Goal: Information Seeking & Learning: Learn about a topic

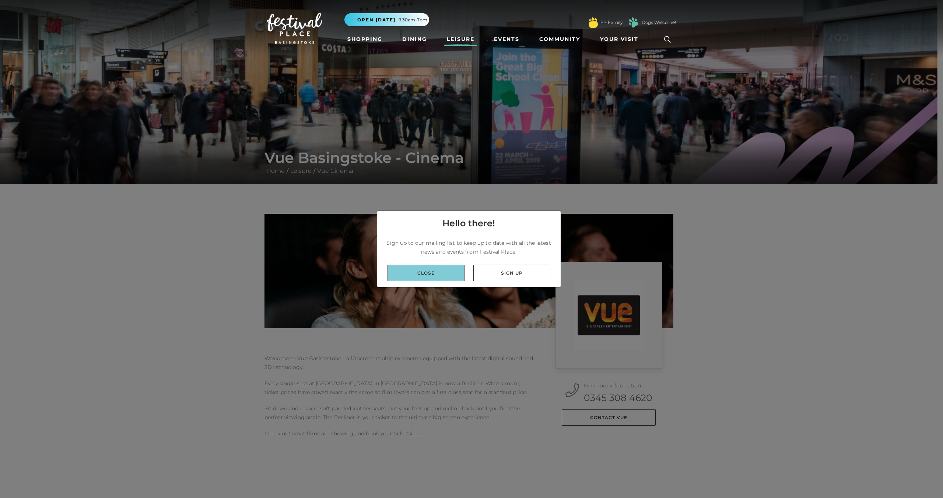
click at [451, 273] on link "Close" at bounding box center [426, 273] width 77 height 17
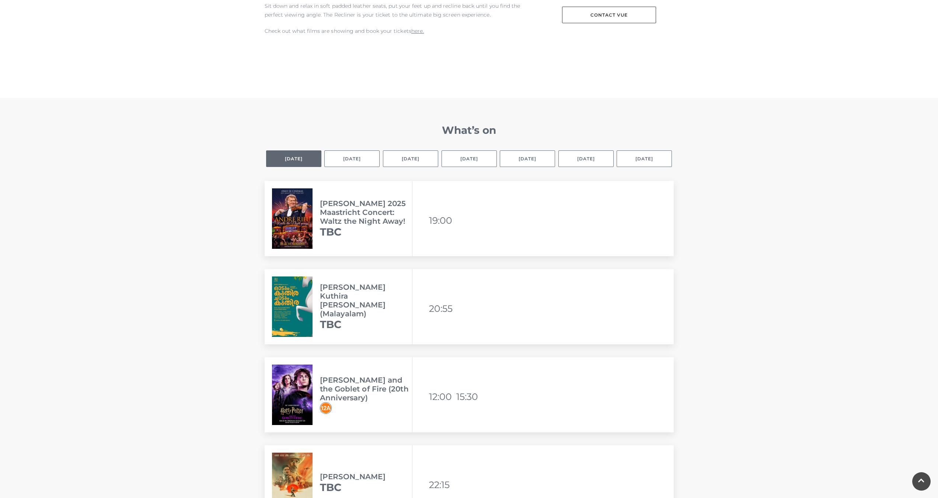
scroll to position [405, 0]
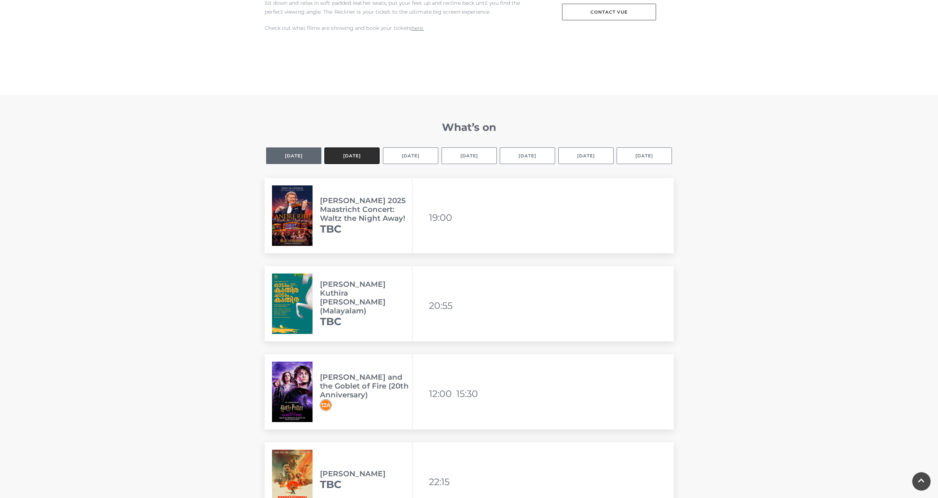
click at [361, 160] on button "Tomorrow" at bounding box center [351, 155] width 55 height 17
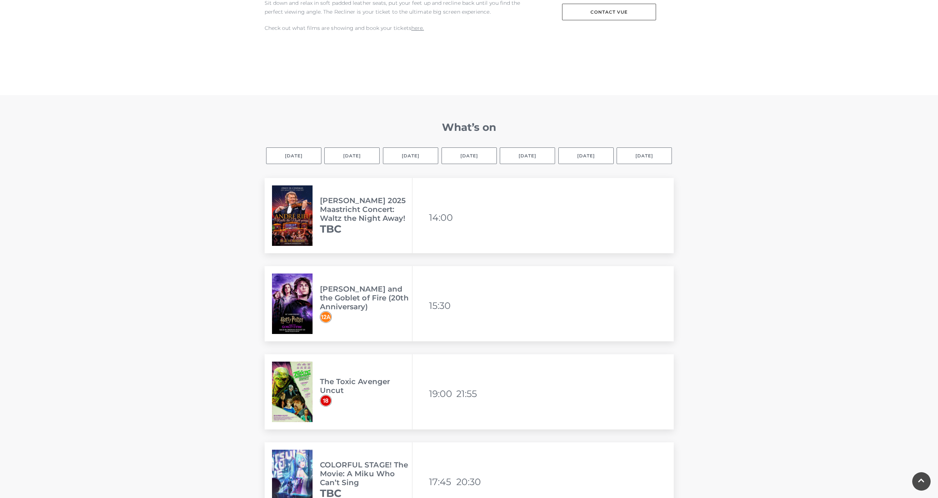
click at [293, 158] on button "Selected day Today" at bounding box center [293, 155] width 55 height 17
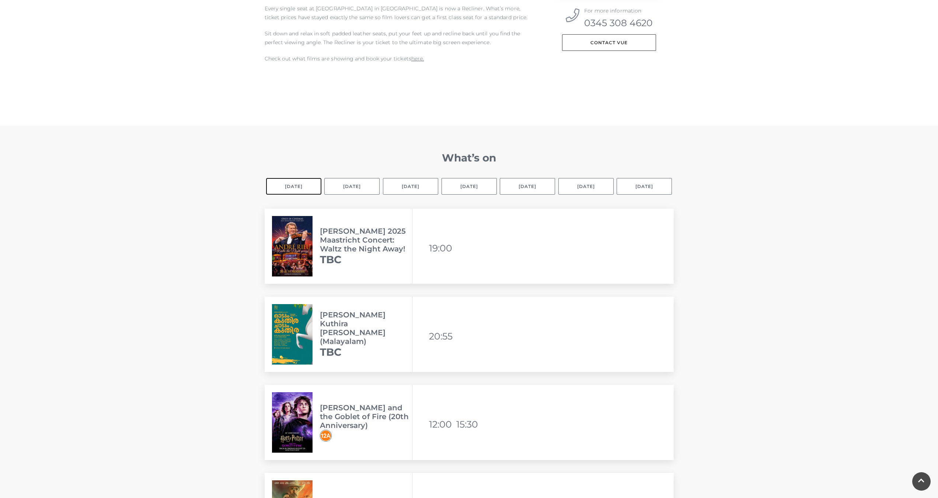
scroll to position [258, 0]
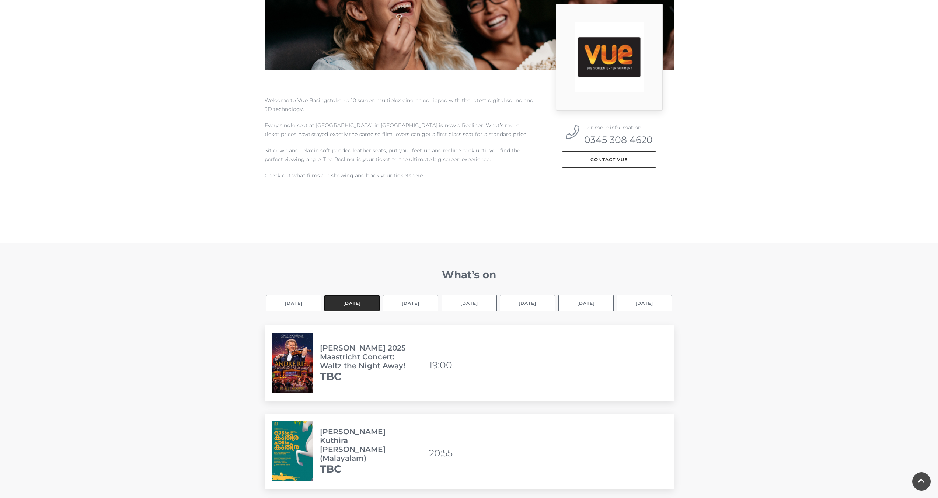
click at [354, 301] on button "Tomorrow" at bounding box center [351, 303] width 55 height 17
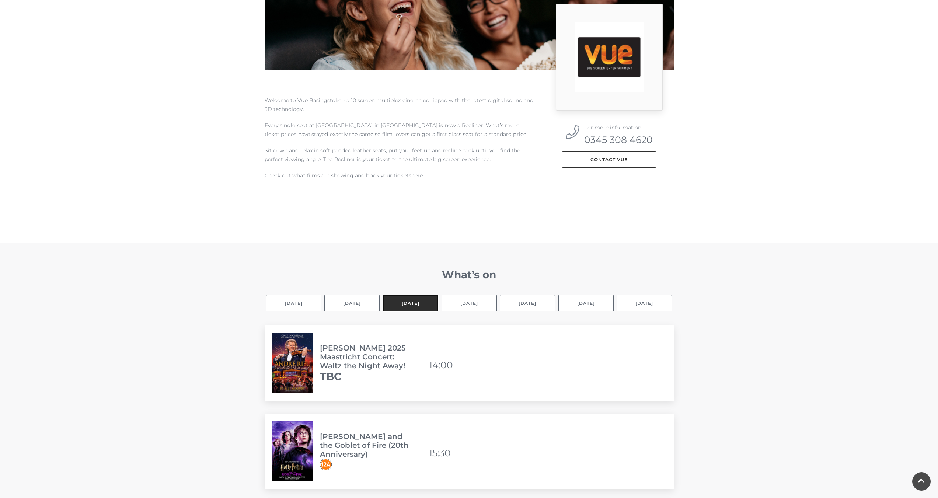
click at [420, 297] on button "[DATE]" at bounding box center [410, 303] width 55 height 17
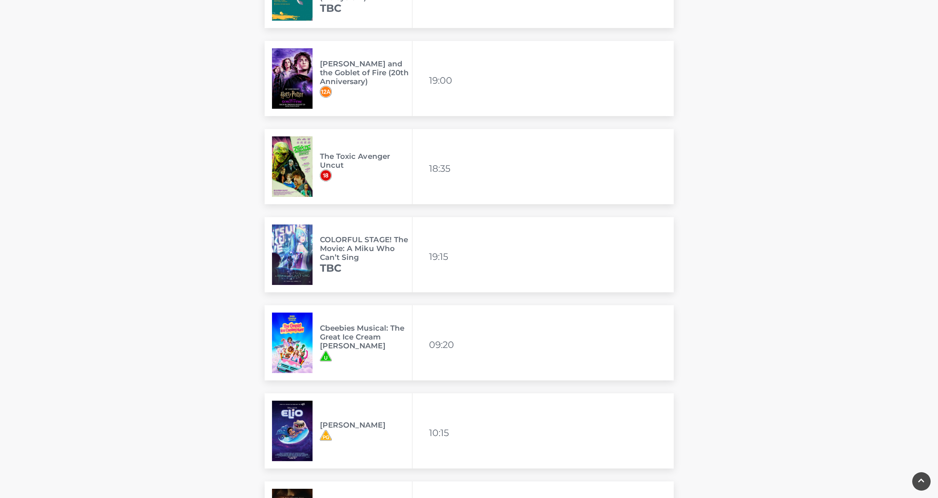
scroll to position [626, 0]
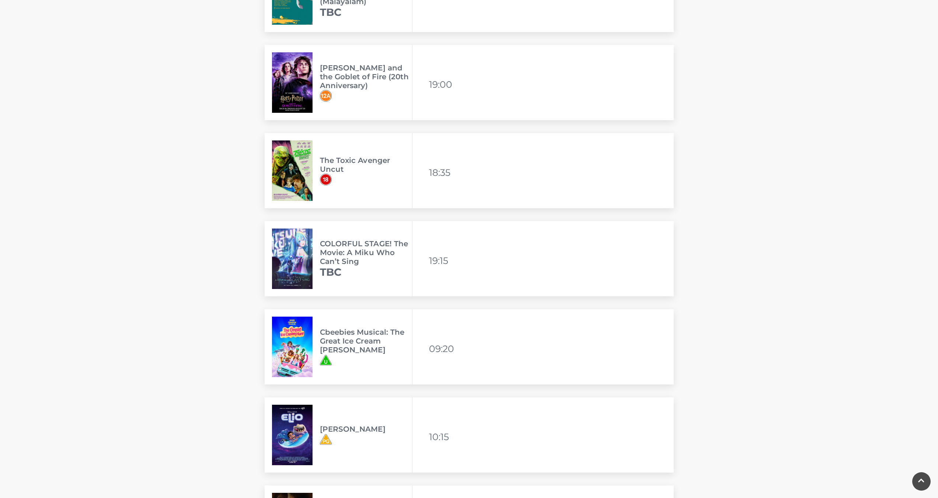
click at [305, 252] on img at bounding box center [292, 258] width 41 height 60
click at [347, 245] on h3 "COLORFUL STAGE! The Movie: A Miku Who Can’t Sing" at bounding box center [366, 252] width 92 height 27
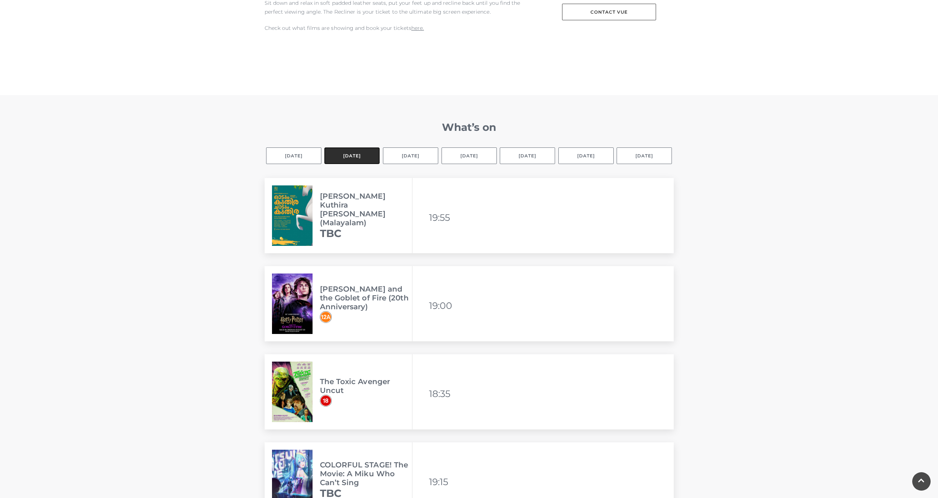
click at [349, 151] on button "Tomorrow" at bounding box center [351, 155] width 55 height 17
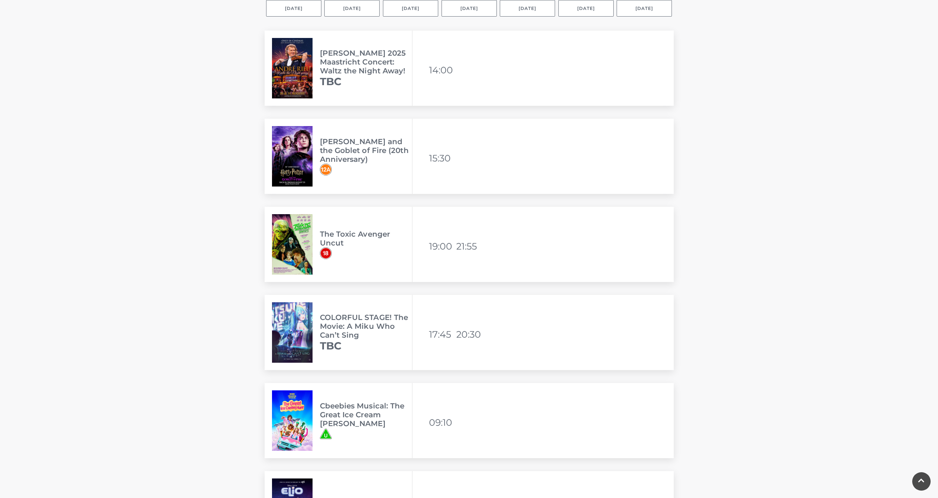
click at [309, 314] on img at bounding box center [292, 332] width 41 height 60
click at [301, 322] on img at bounding box center [292, 332] width 41 height 60
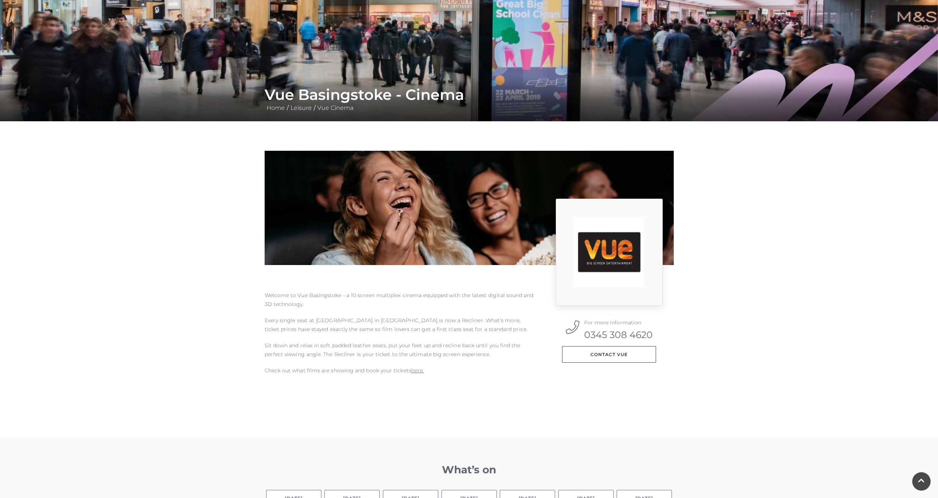
scroll to position [0, 0]
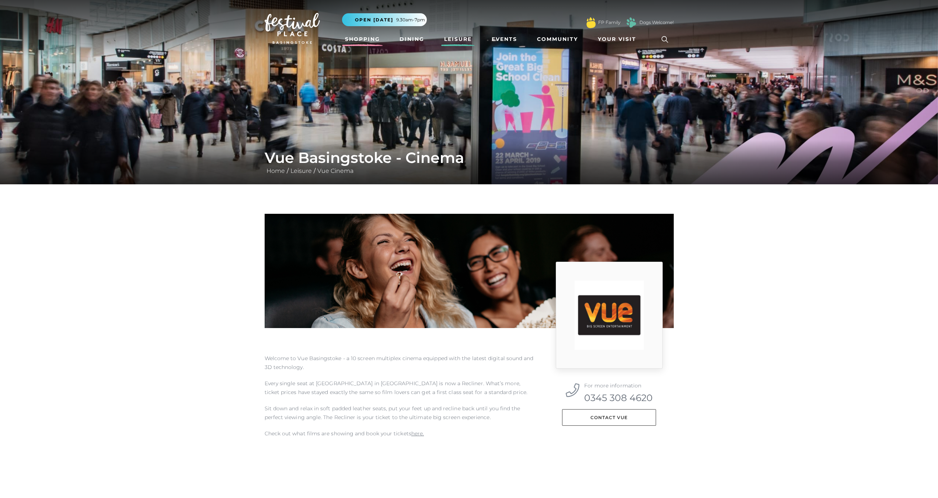
click at [372, 40] on link "Shopping" at bounding box center [362, 39] width 41 height 14
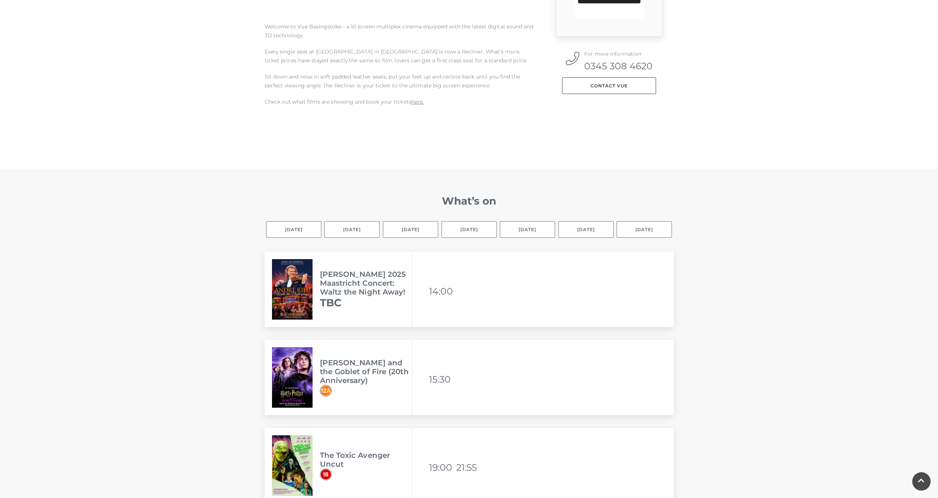
scroll to position [553, 0]
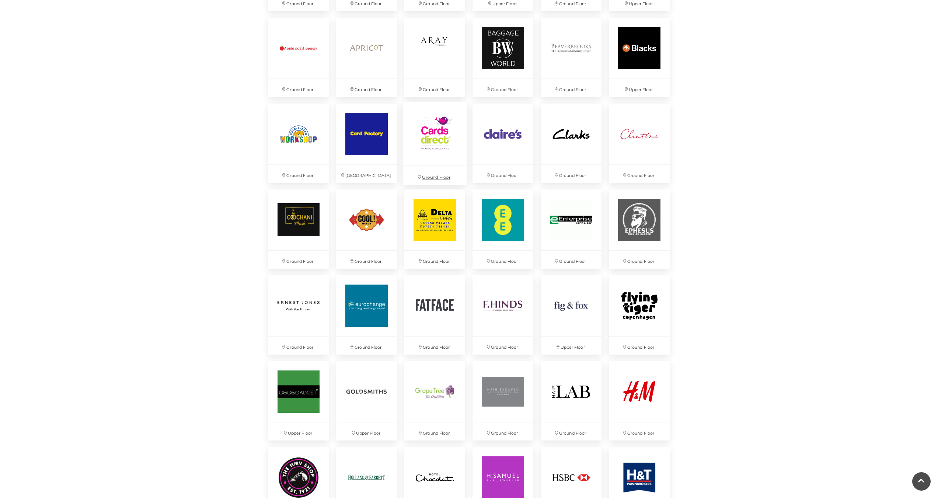
scroll to position [626, 0]
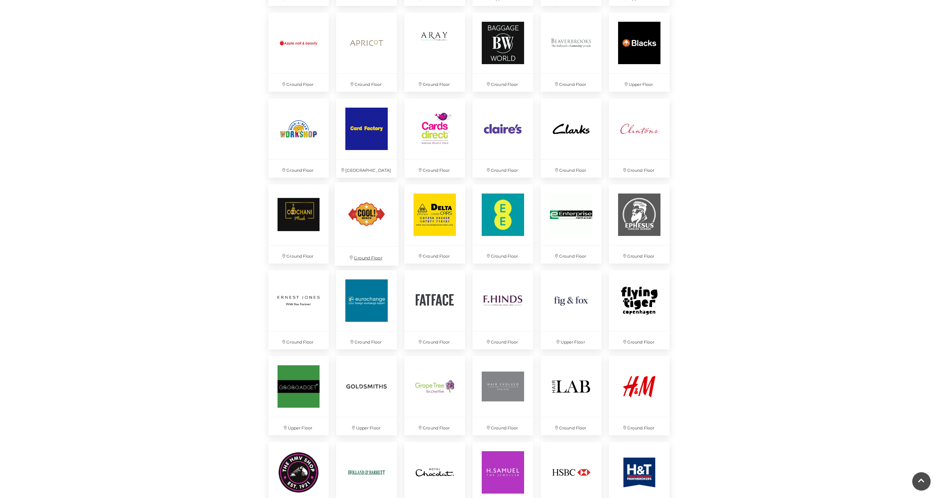
click at [368, 219] on img at bounding box center [367, 214] width 64 height 64
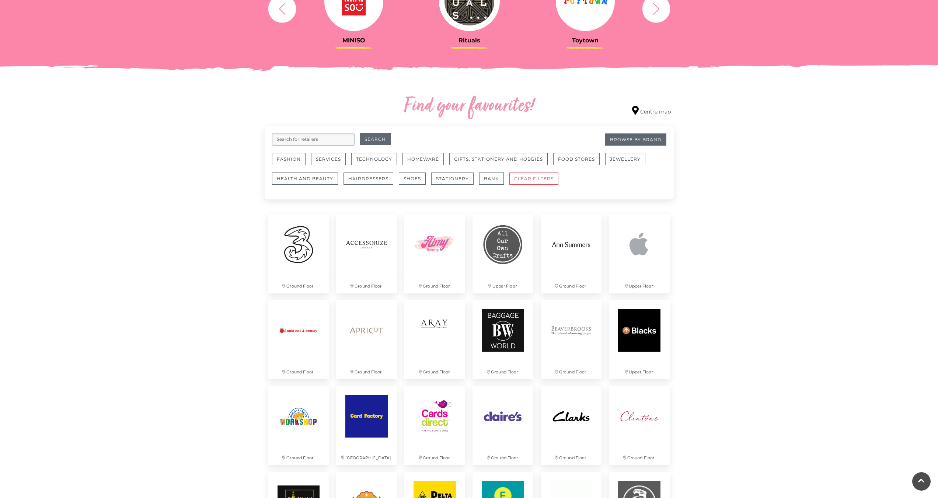
scroll to position [332, 0]
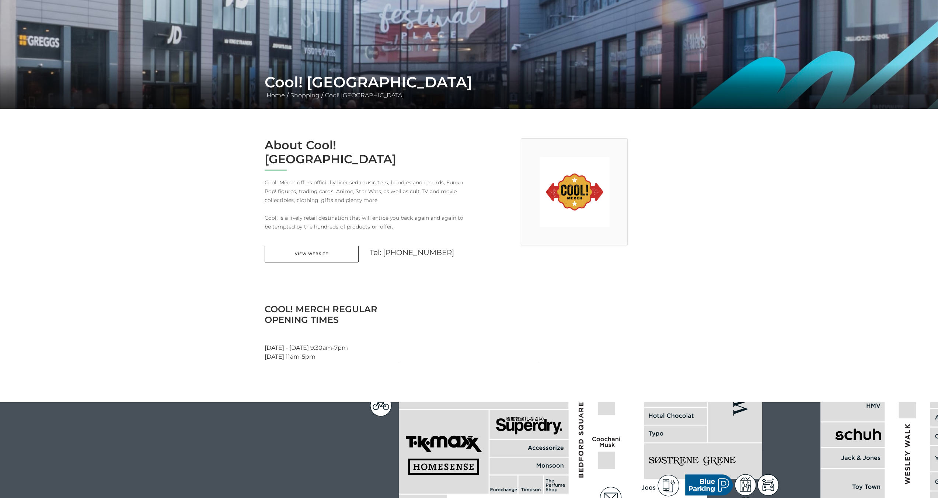
scroll to position [111, 0]
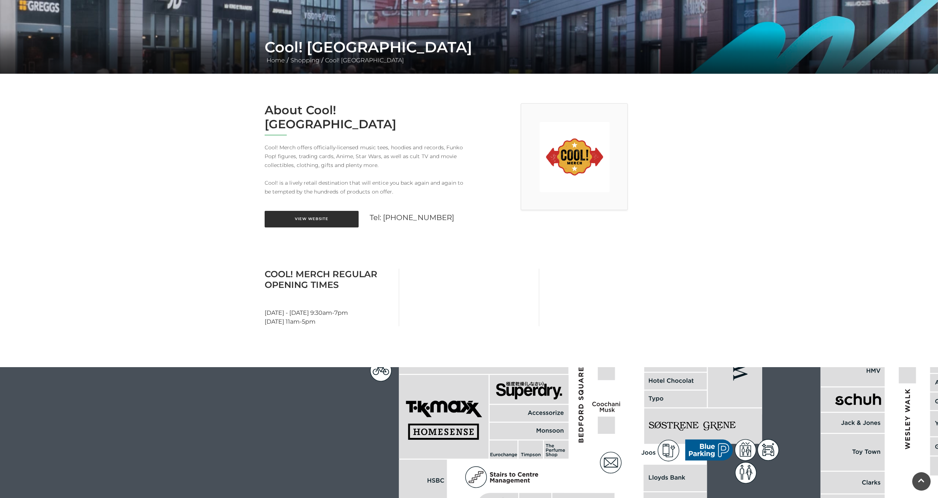
click at [303, 211] on link "View Website" at bounding box center [312, 219] width 94 height 17
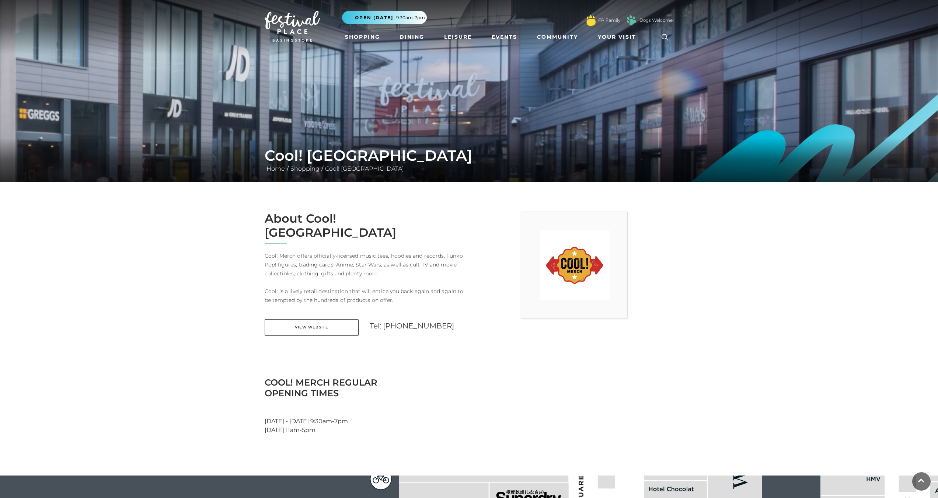
scroll to position [0, 0]
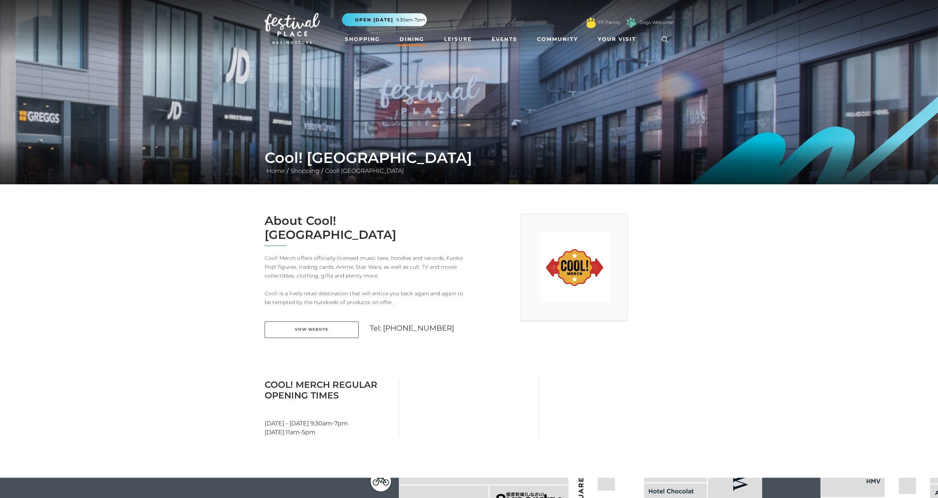
click at [403, 37] on link "Dining" at bounding box center [411, 39] width 31 height 14
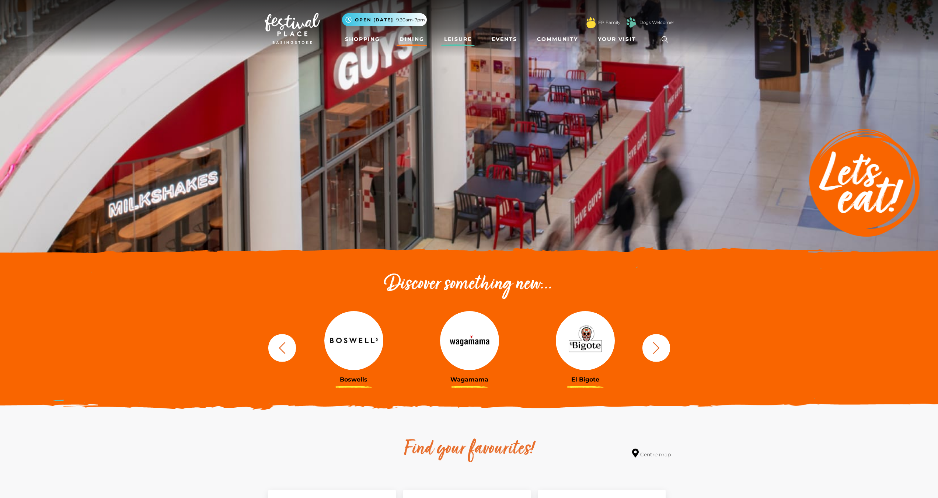
click at [455, 37] on link "Leisure" at bounding box center [458, 39] width 34 height 14
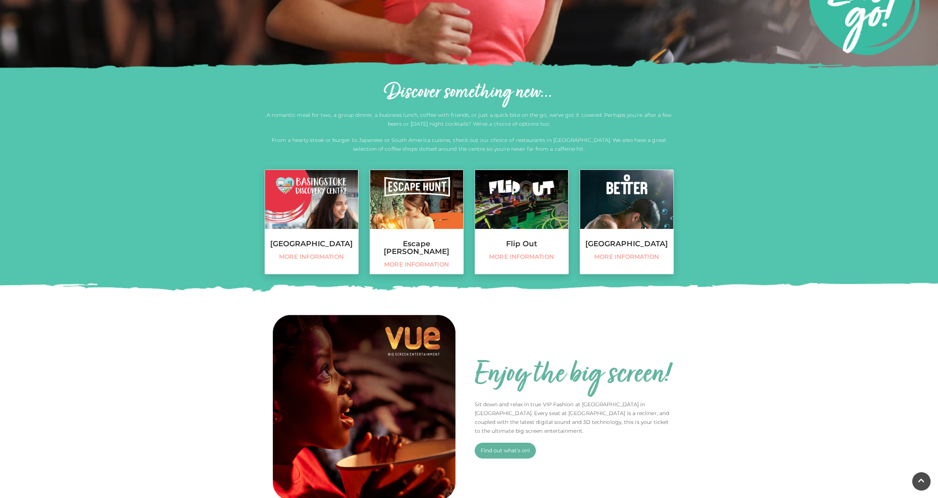
scroll to position [378, 0]
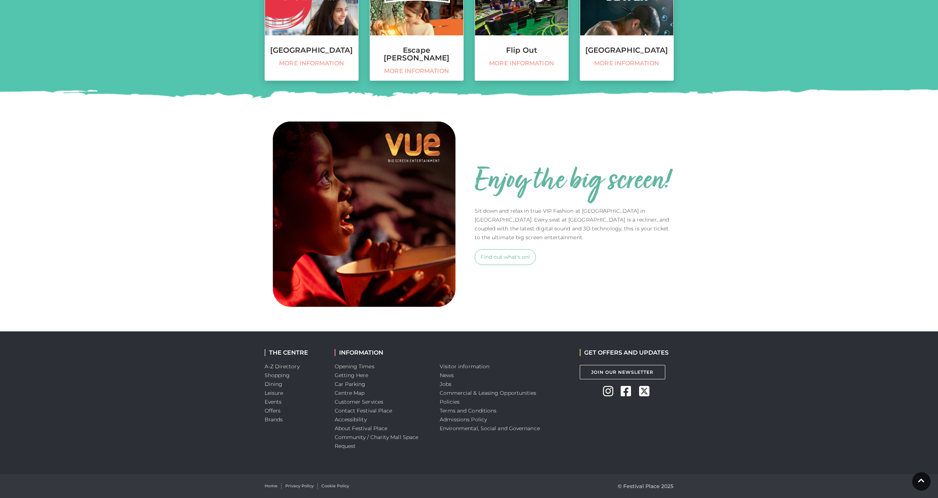
click at [500, 255] on link "Find out what's on!" at bounding box center [505, 257] width 61 height 16
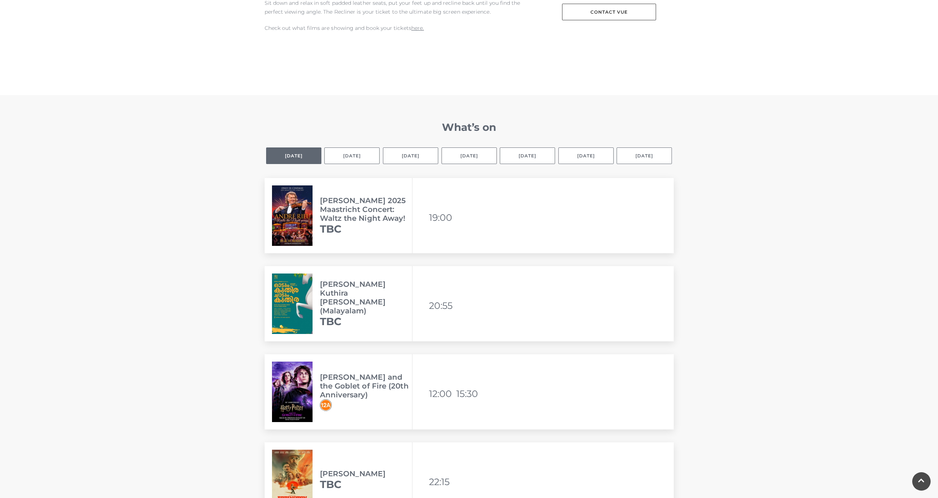
click at [358, 150] on button "Tomorrow" at bounding box center [351, 155] width 55 height 17
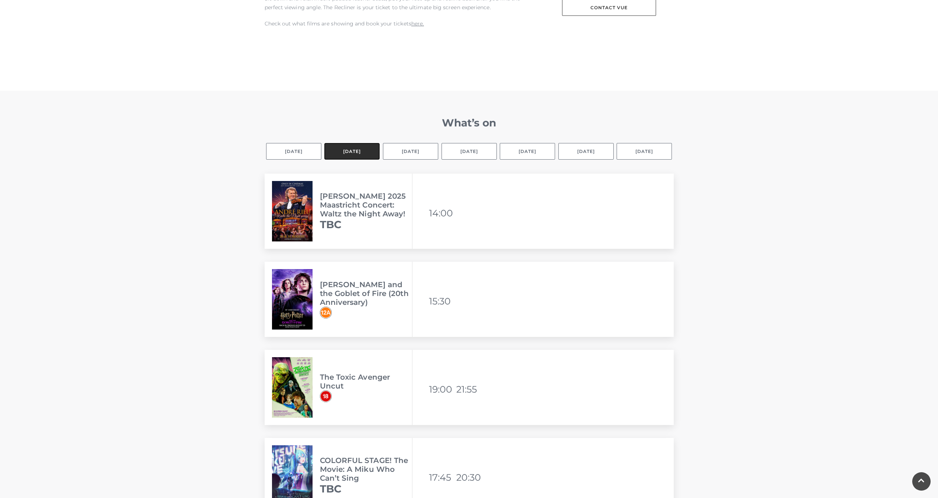
scroll to position [663, 0]
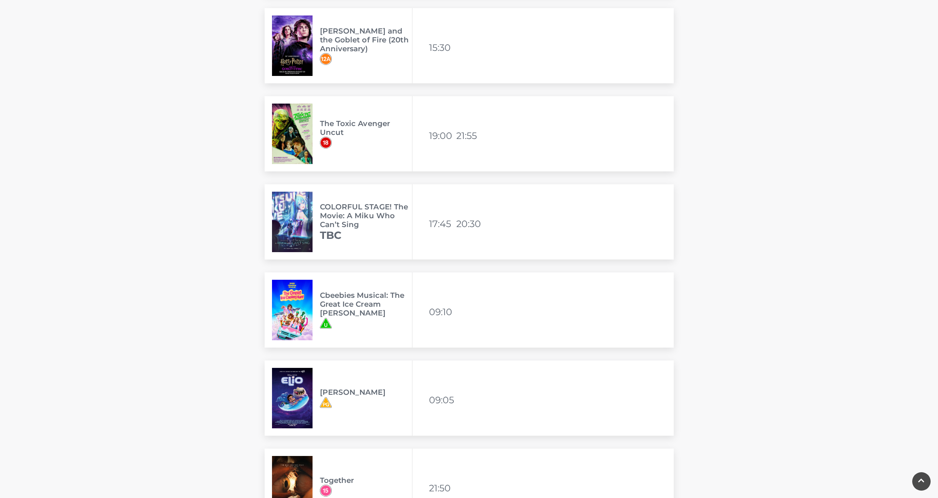
click at [335, 200] on div "COLORFUL STAGE! The Movie: A Miku Who Can’t Sing TBC" at bounding box center [339, 221] width 148 height 75
click at [321, 229] on h2 "TBC" at bounding box center [366, 235] width 92 height 13
click at [343, 242] on div "COLORFUL STAGE! The Movie: A Miku Who Can’t Sing TBC" at bounding box center [339, 221] width 148 height 75
click at [307, 215] on img at bounding box center [292, 222] width 41 height 60
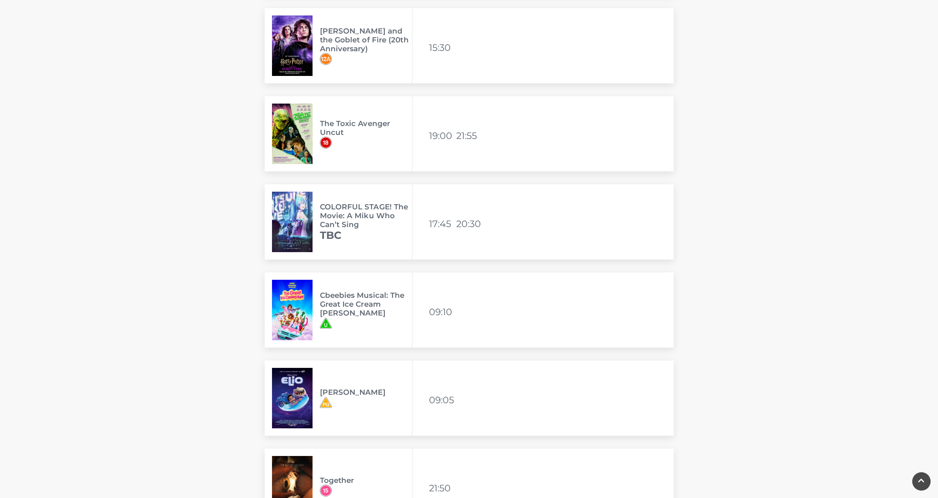
click at [301, 210] on img at bounding box center [292, 222] width 41 height 60
click at [299, 208] on img at bounding box center [292, 222] width 41 height 60
